Goal: Information Seeking & Learning: Compare options

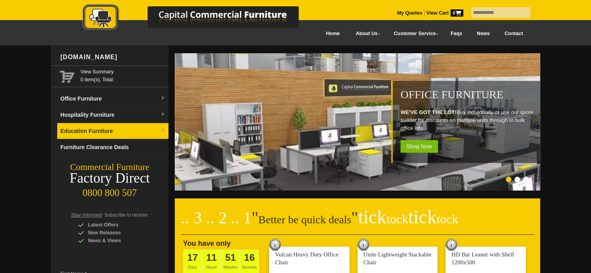
click at [90, 129] on link "Education Furniture" at bounding box center [112, 131] width 111 height 16
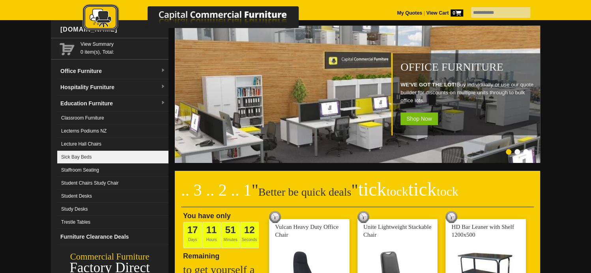
scroll to position [39, 0]
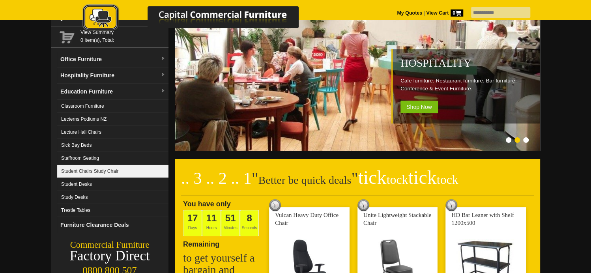
click at [98, 173] on link "Student Chairs Study Chair" at bounding box center [112, 171] width 111 height 13
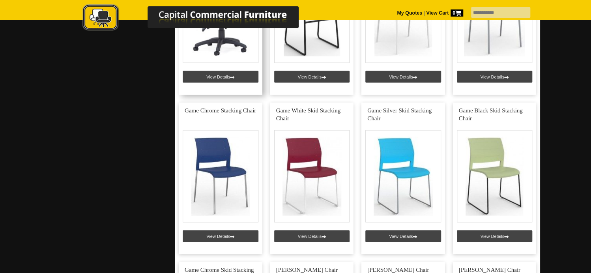
scroll to position [829, 0]
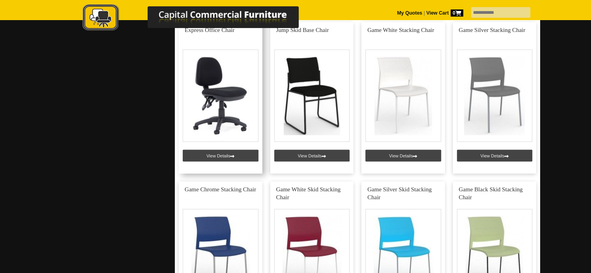
click at [224, 104] on link at bounding box center [221, 98] width 84 height 152
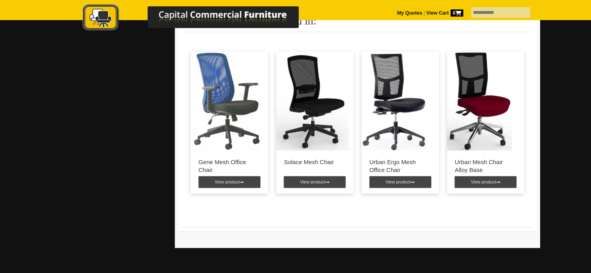
scroll to position [631, 0]
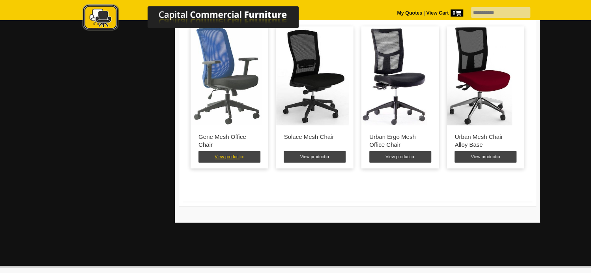
click at [226, 158] on link "View product" at bounding box center [229, 157] width 62 height 12
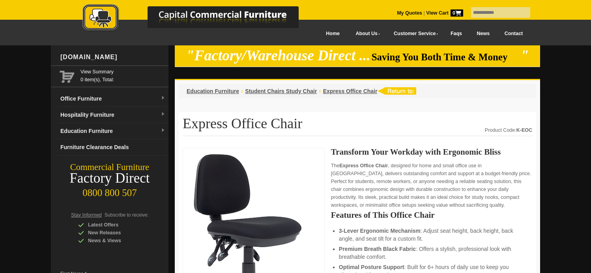
scroll to position [631, 0]
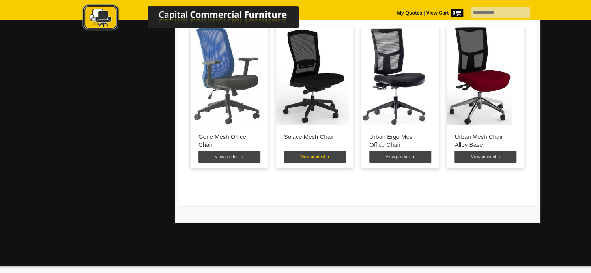
click at [314, 159] on link "View product" at bounding box center [315, 157] width 62 height 12
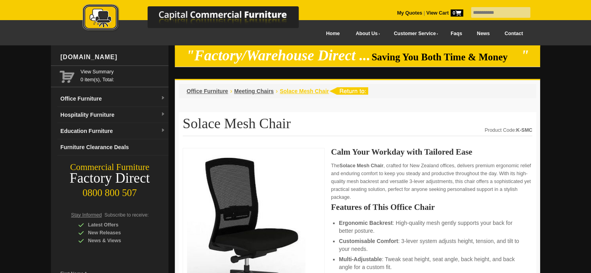
click at [285, 91] on span "Solace Mesh Chair" at bounding box center [304, 91] width 49 height 6
click at [259, 90] on span "Meeting Chairs" at bounding box center [253, 91] width 39 height 6
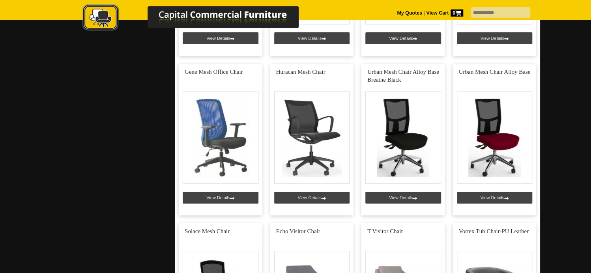
scroll to position [1618, 0]
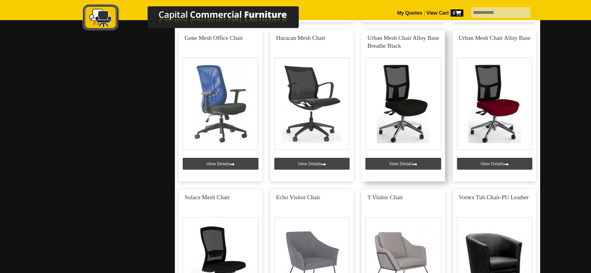
click at [415, 110] on link at bounding box center [403, 106] width 84 height 152
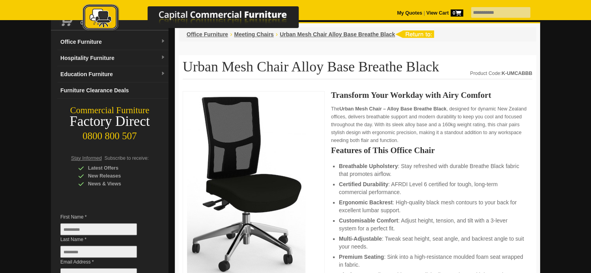
scroll to position [39, 0]
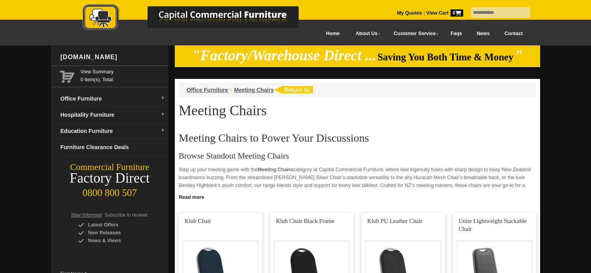
scroll to position [1618, 0]
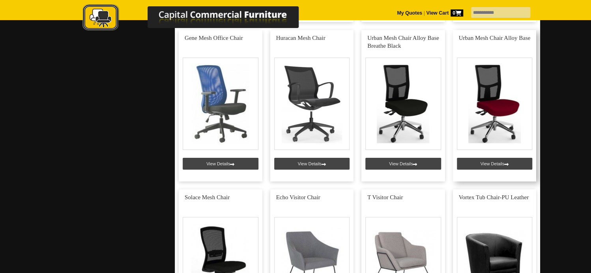
click at [494, 95] on link at bounding box center [495, 106] width 84 height 152
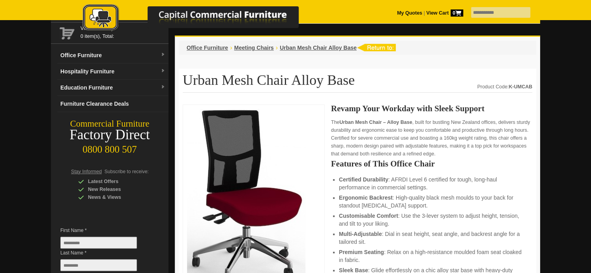
scroll to position [79, 0]
